Goal: Find specific page/section: Find specific page/section

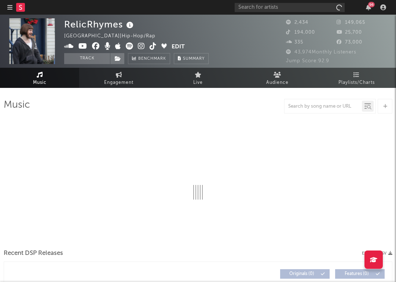
select select "6m"
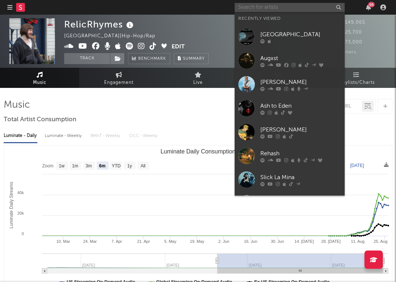
click at [319, 8] on input "text" at bounding box center [289, 7] width 110 height 9
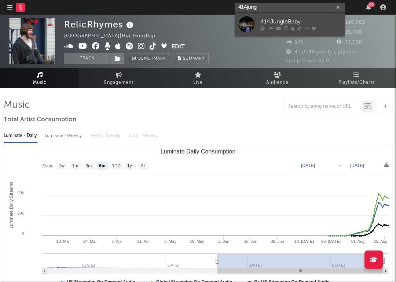
type input "414jung"
click at [314, 18] on div "414JungleBaby" at bounding box center [300, 22] width 81 height 9
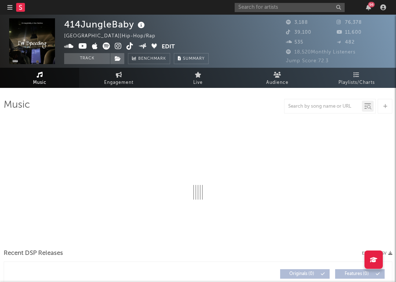
select select "6m"
